Goal: Find specific page/section: Find specific page/section

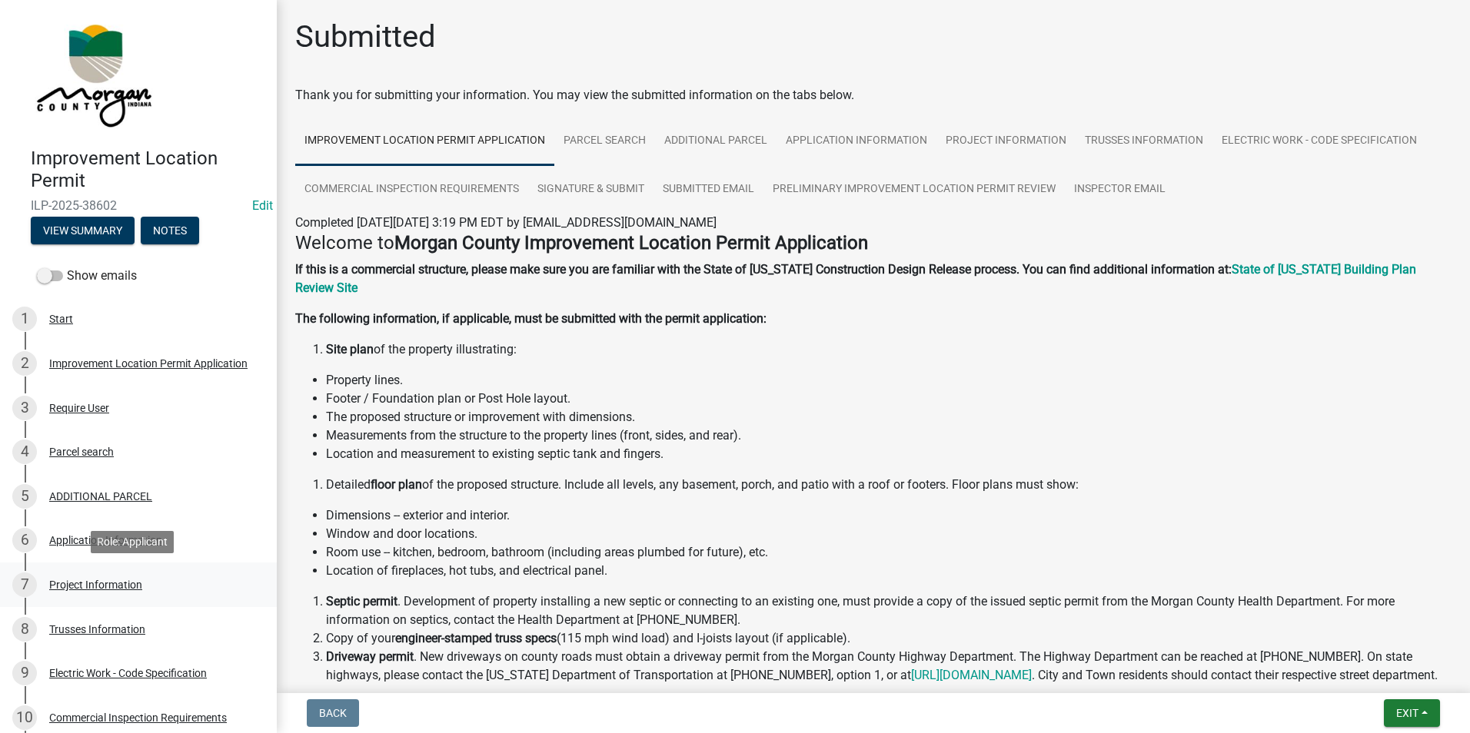
click at [118, 582] on div "Project Information" at bounding box center [95, 585] width 93 height 11
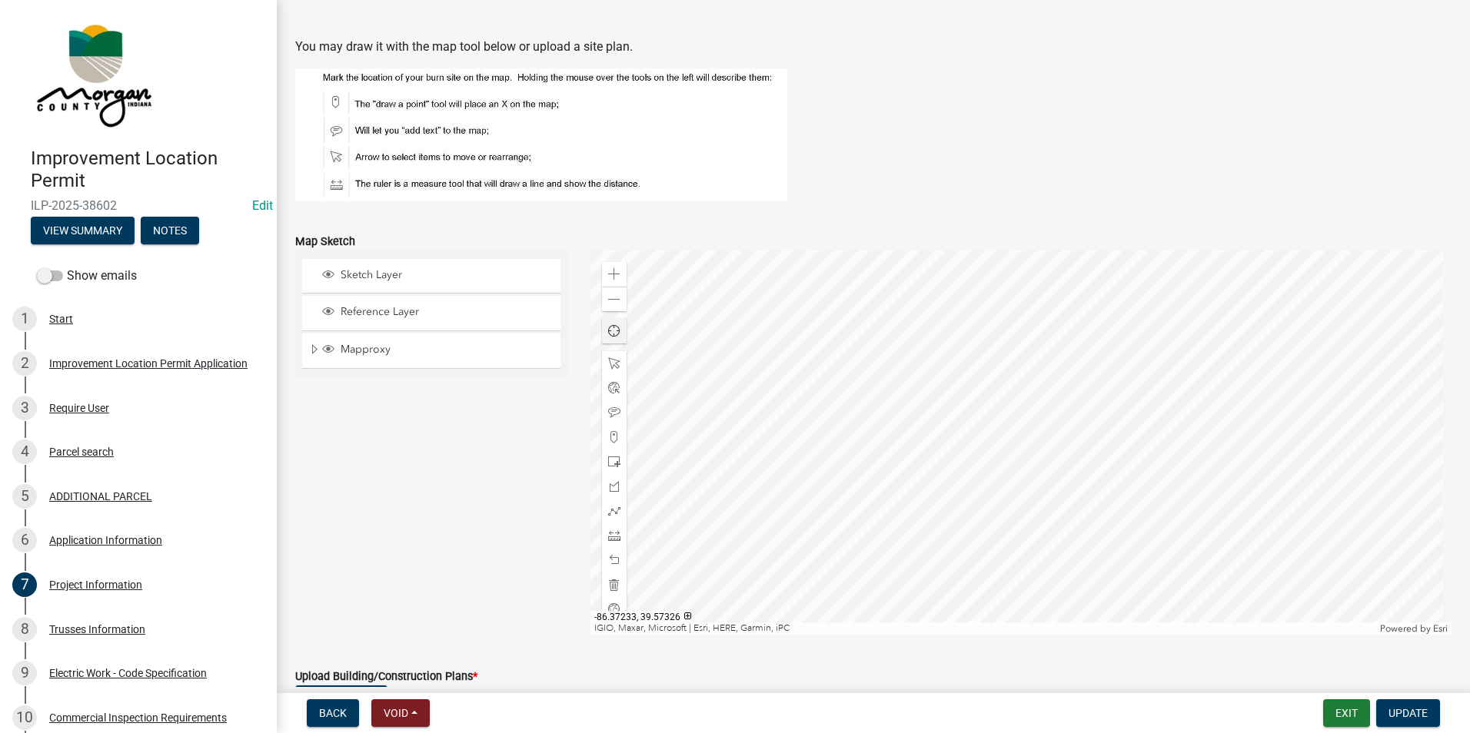
scroll to position [2998, 0]
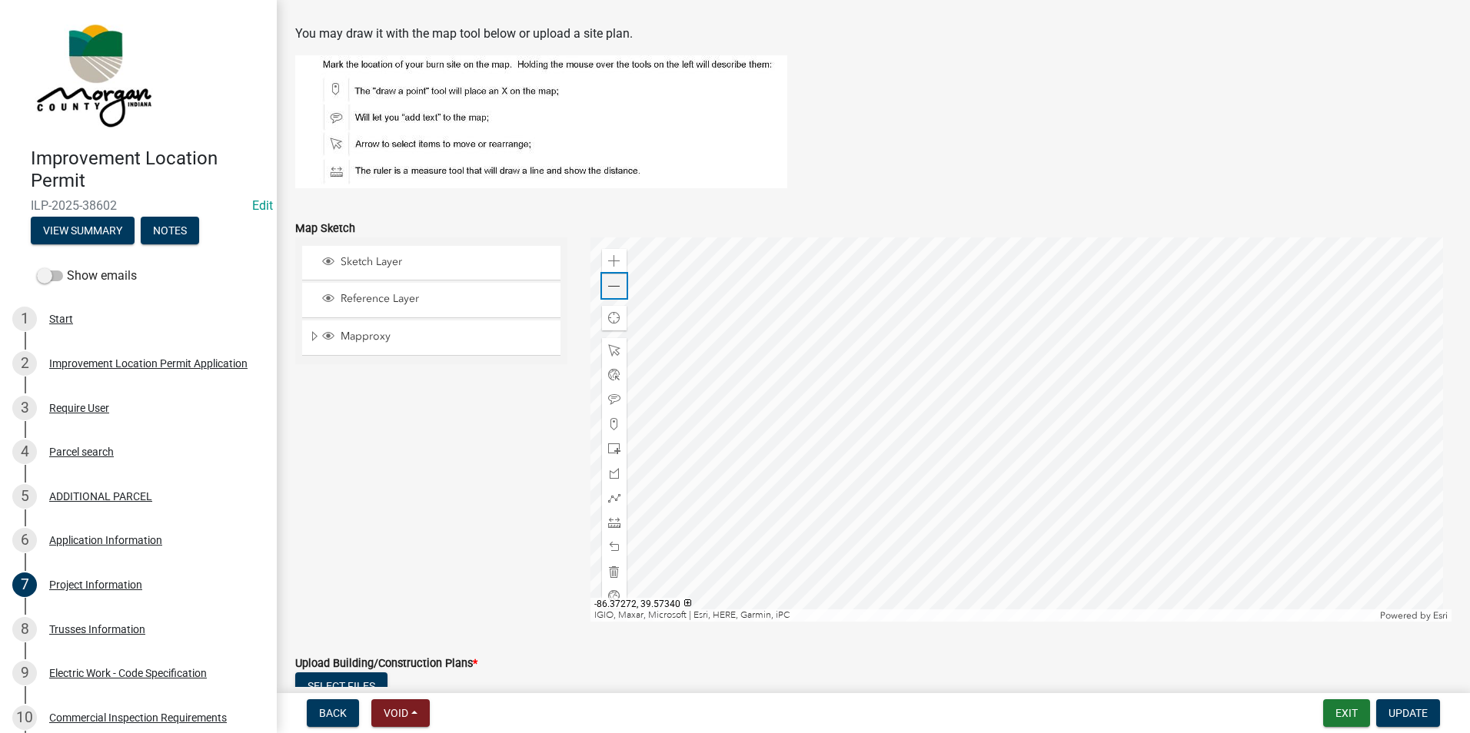
click at [611, 284] on span at bounding box center [614, 287] width 12 height 12
click at [611, 424] on span at bounding box center [614, 424] width 12 height 12
click at [1080, 368] on div at bounding box center [1021, 430] width 862 height 384
click at [617, 547] on div at bounding box center [614, 547] width 25 height 25
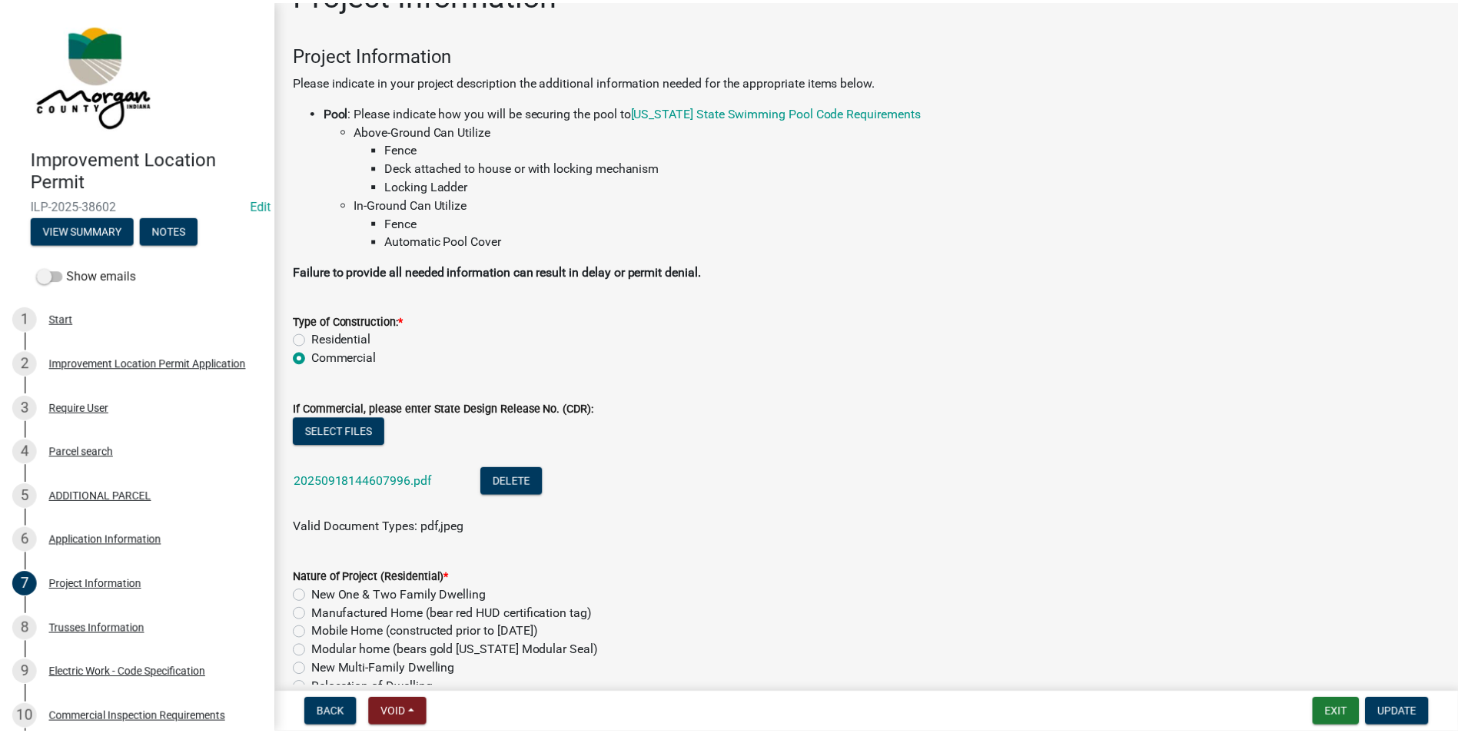
scroll to position [0, 0]
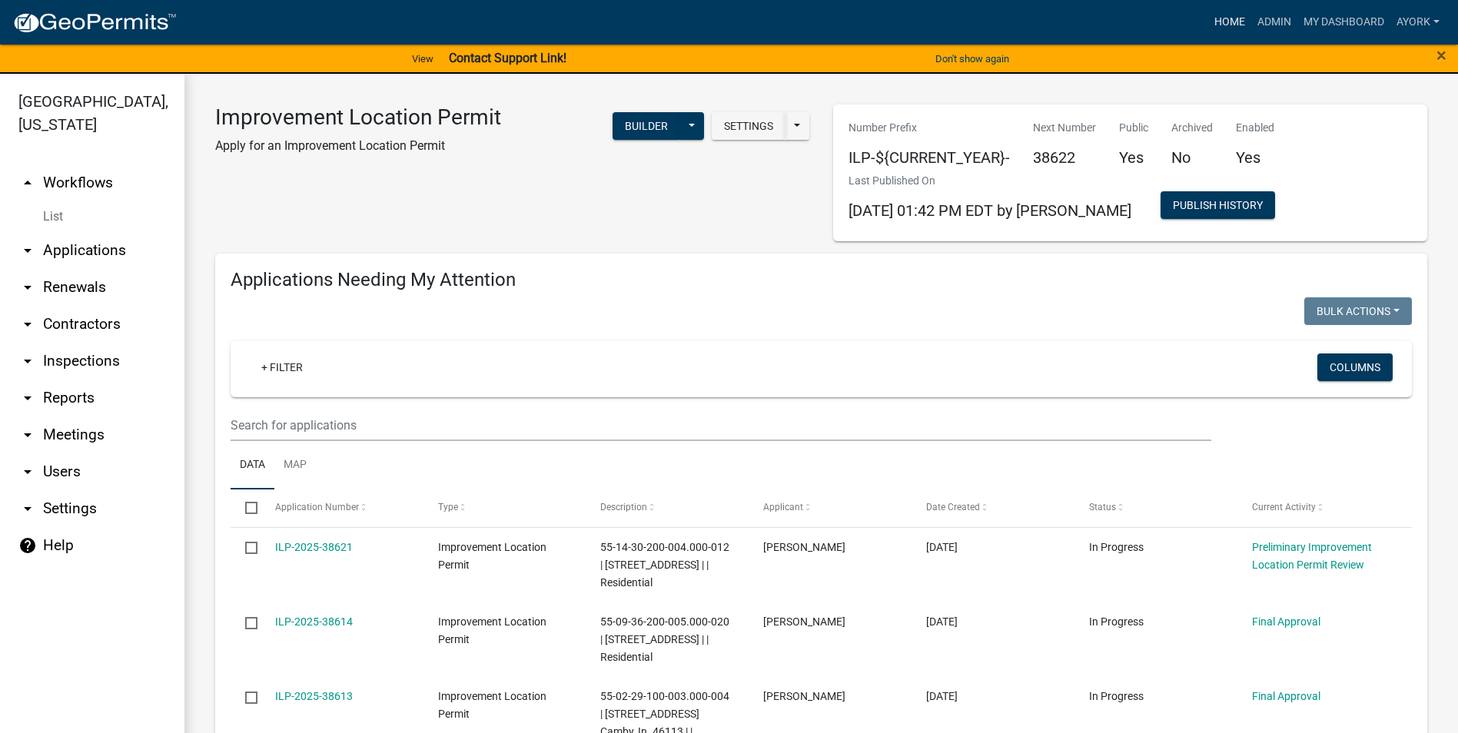
click at [1234, 22] on link "Home" at bounding box center [1229, 22] width 43 height 29
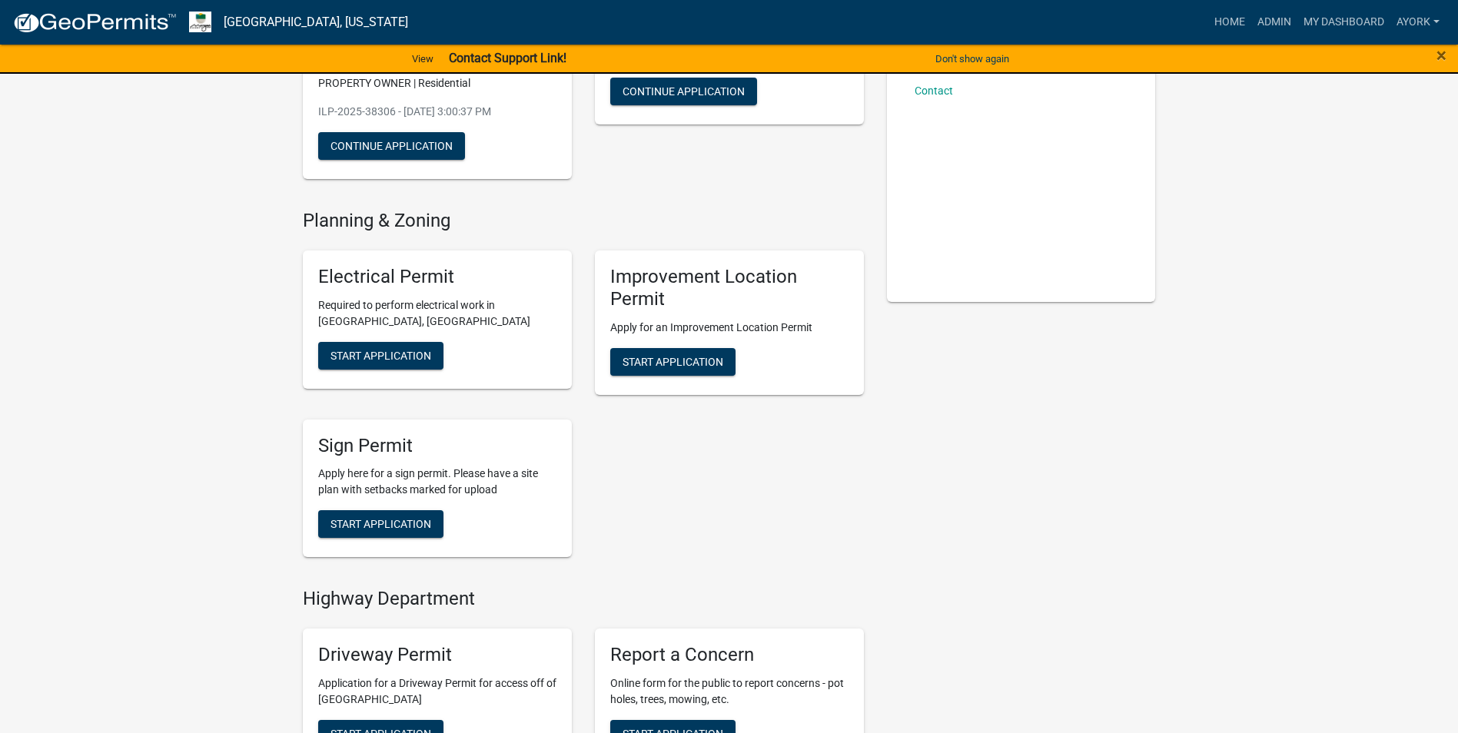
scroll to position [307, 0]
